Goal: Task Accomplishment & Management: Complete application form

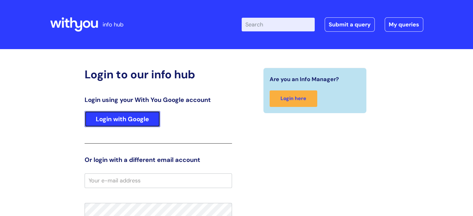
click at [116, 121] on link "Login with Google" at bounding box center [123, 119] width 76 height 16
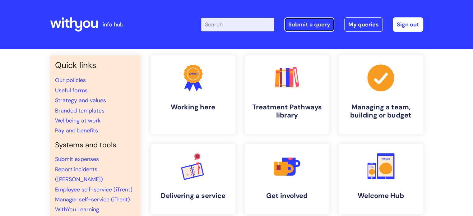
click at [305, 25] on link "Submit a query" at bounding box center [310, 24] width 50 height 14
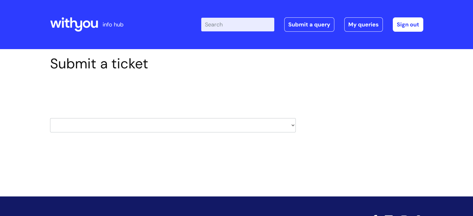
click at [273, 130] on select "HR / People IT and Support Clinical Drug Alerts Finance Accounts Data Support T…" at bounding box center [173, 125] width 246 height 14
select select "hr_/_people"
click at [50, 118] on select "HR / People IT and Support Clinical Drug Alerts Finance Accounts Data Support T…" at bounding box center [173, 125] width 246 height 14
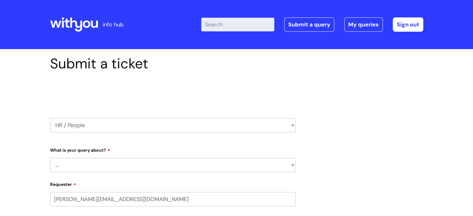
select select "80004418201"
click at [121, 162] on select "... Absence Query Holiday Query Employee change request General HR Query iTrent…" at bounding box center [173, 165] width 246 height 14
select select "New starter"
click at [50, 158] on select "... Absence Query Holiday Query Employee change request General HR Query iTrent…" at bounding box center [173, 165] width 246 height 14
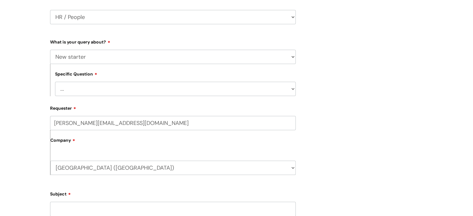
scroll to position [112, 0]
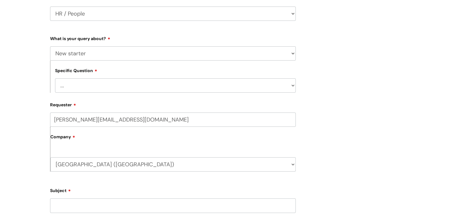
click at [117, 91] on select "... When will my new starter be processed on iTrent When will my new starter re…" at bounding box center [175, 85] width 241 height 14
select select "When will my new starter be processed on iTrent"
click at [55, 78] on select "... When will my new starter be processed on iTrent When will my new starter re…" at bounding box center [175, 85] width 241 height 14
click at [99, 203] on input "Subject" at bounding box center [173, 206] width 246 height 14
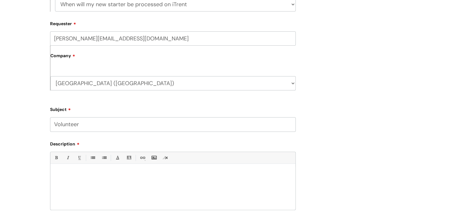
scroll to position [222, 0]
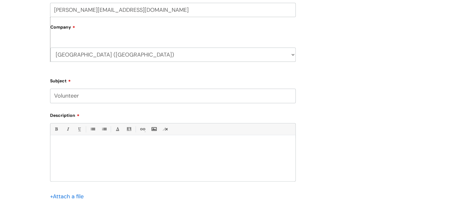
type input "Volunteer"
click at [67, 158] on div at bounding box center [172, 160] width 245 height 43
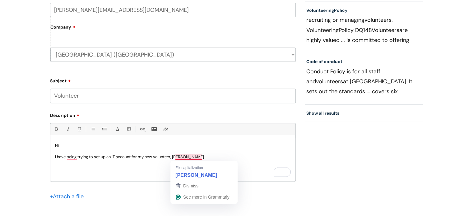
click at [184, 158] on p "I have being trying to set up an IT account for my new volunteer, amanda smith" at bounding box center [173, 157] width 236 height 6
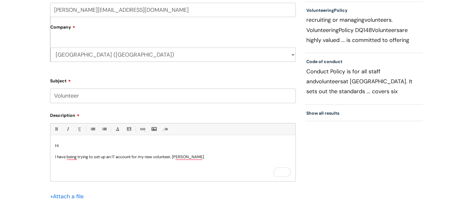
click at [189, 154] on p "To enrich screen reader interactions, please activate Accessibility in Grammarl…" at bounding box center [173, 152] width 236 height 6
click at [186, 158] on p "I have being trying to set up an IT account for my new volunteer, amanda smith" at bounding box center [173, 157] width 236 height 6
click at [177, 155] on p "I have being trying to set up an IT account for my new volunteer, aman da smith" at bounding box center [173, 157] width 236 height 6
click at [73, 157] on p "I have being trying to set up an IT account for my new volunteer, Aman da Smith" at bounding box center [173, 157] width 236 height 6
click at [211, 158] on p "I have bein g trying to set up an IT account for my new volunteer, Aman da Smith" at bounding box center [173, 157] width 236 height 6
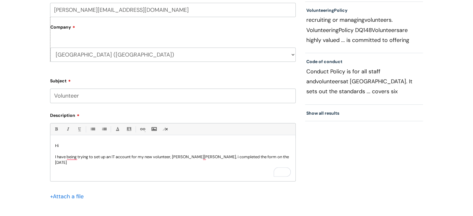
click at [206, 157] on p "I have bein g trying to set up an IT account for my new volunteer, Aman da Smit…" at bounding box center [173, 159] width 236 height 11
click at [293, 157] on div "Hi I have been trying to set up an IT account for my new volunteer, Aman da Smi…" at bounding box center [172, 160] width 245 height 43
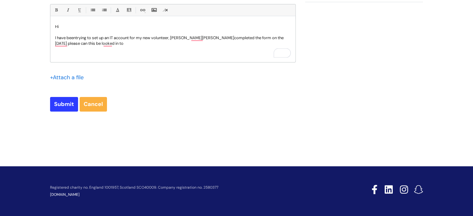
scroll to position [341, 0]
click at [56, 100] on input "Submit" at bounding box center [64, 104] width 28 height 14
type input "Please Wait..."
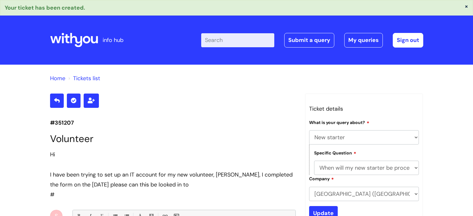
select select "New starter"
select select "When will my new starter be processed on iTrent"
